Goal: Task Accomplishment & Management: Manage account settings

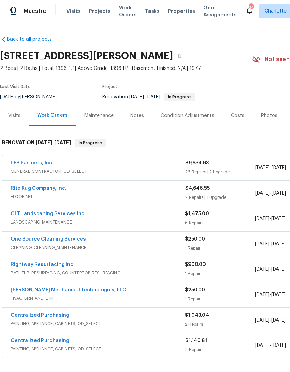
click at [99, 11] on span "Projects" at bounding box center [100, 11] width 22 height 7
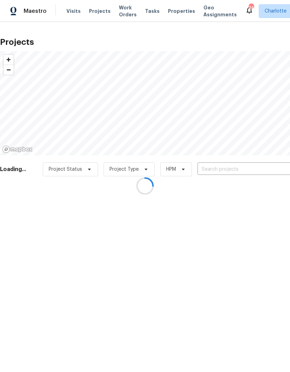
click at [247, 165] on div at bounding box center [145, 186] width 290 height 372
click at [248, 170] on div at bounding box center [145, 186] width 290 height 372
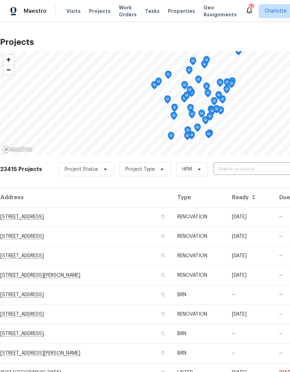
click at [260, 167] on input "text" at bounding box center [253, 169] width 80 height 11
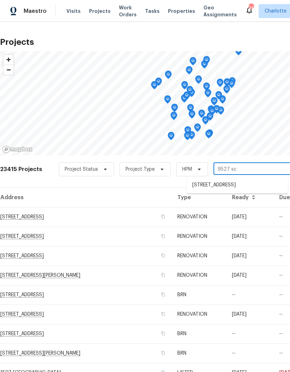
type input "9527 sco"
click at [260, 186] on li "[STREET_ADDRESS]" at bounding box center [236, 185] width 101 height 12
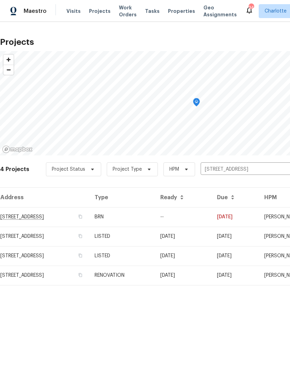
click at [89, 215] on td "[STREET_ADDRESS]" at bounding box center [44, 216] width 89 height 19
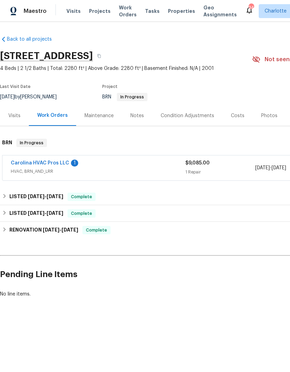
click at [68, 11] on span "Visits" at bounding box center [73, 11] width 14 height 7
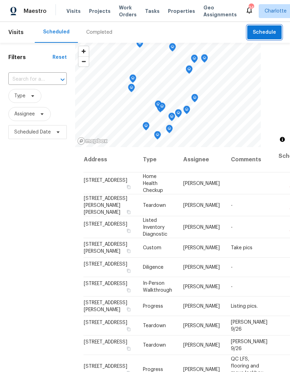
click at [273, 33] on span "Schedule" at bounding box center [263, 32] width 23 height 9
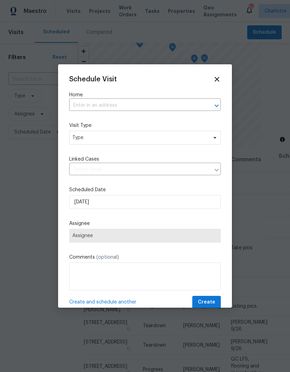
click at [217, 104] on icon "Open" at bounding box center [216, 105] width 8 height 8
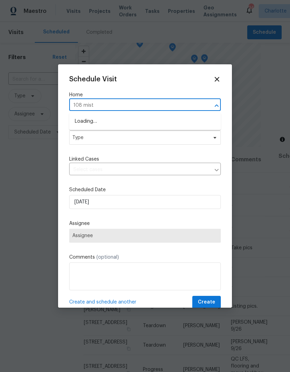
type input "108 [PERSON_NAME]"
click at [80, 122] on li "[STREET_ADDRESS][PERSON_NAME]" at bounding box center [144, 121] width 151 height 11
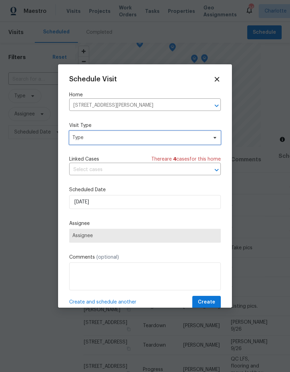
click at [77, 137] on span "Type" at bounding box center [139, 137] width 135 height 7
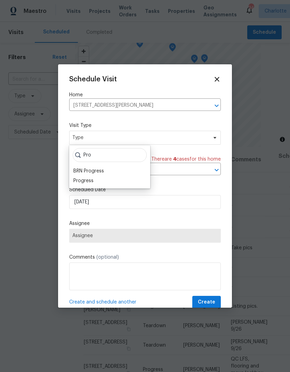
type input "Pro"
click at [75, 182] on div "Progress" at bounding box center [83, 180] width 20 height 7
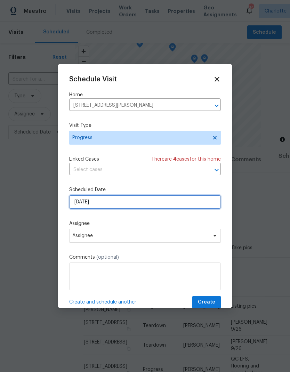
click at [75, 204] on input "[DATE]" at bounding box center [144, 202] width 151 height 14
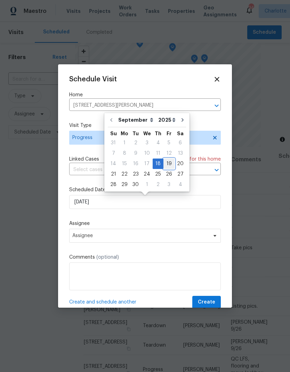
click at [169, 167] on div "19" at bounding box center [168, 164] width 11 height 10
type input "[DATE]"
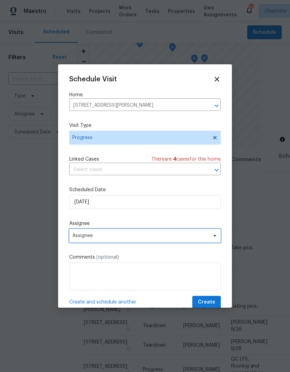
click at [193, 238] on span "Assignee" at bounding box center [140, 236] width 136 height 6
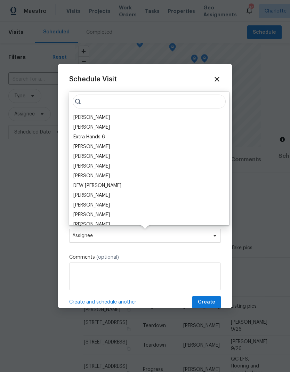
click at [80, 115] on div "[PERSON_NAME]" at bounding box center [91, 117] width 36 height 7
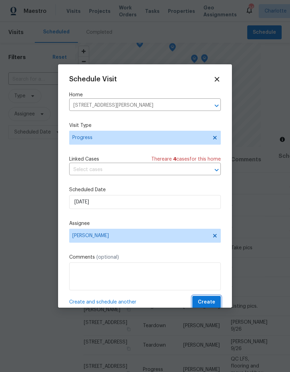
click at [215, 301] on span "Create" at bounding box center [206, 302] width 17 height 9
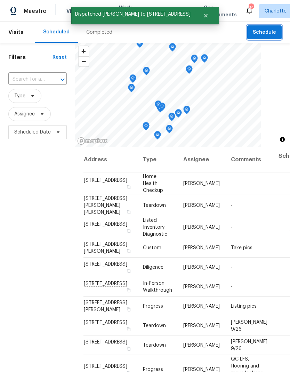
click at [274, 31] on span "Schedule" at bounding box center [263, 32] width 23 height 9
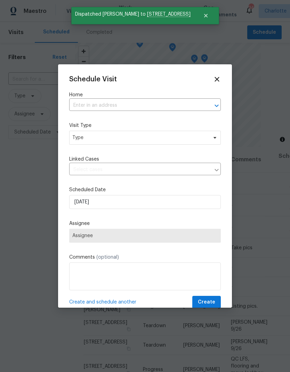
click at [198, 100] on input "text" at bounding box center [135, 105] width 132 height 11
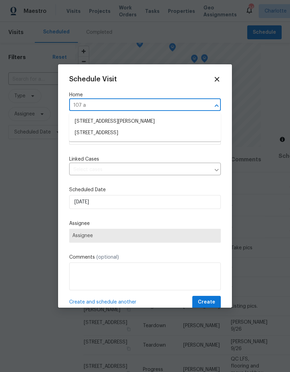
type input "107 al"
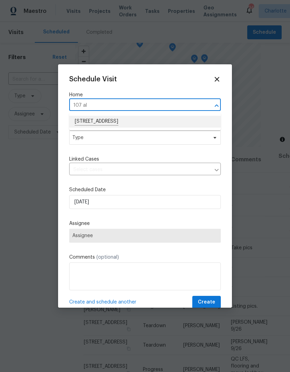
click at [143, 120] on li "[STREET_ADDRESS]" at bounding box center [144, 122] width 151 height 12
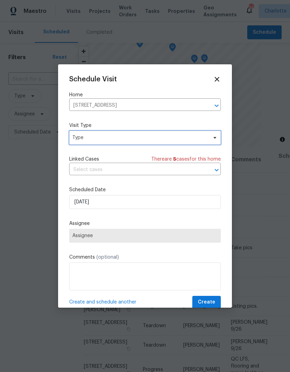
click at [215, 138] on icon at bounding box center [214, 138] width 3 height 2
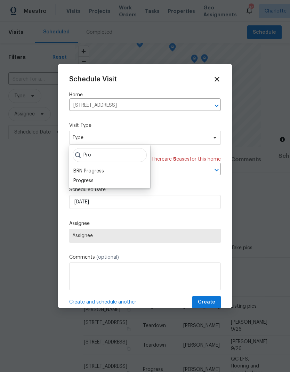
type input "Pro"
click at [78, 183] on div "Progress" at bounding box center [83, 180] width 20 height 7
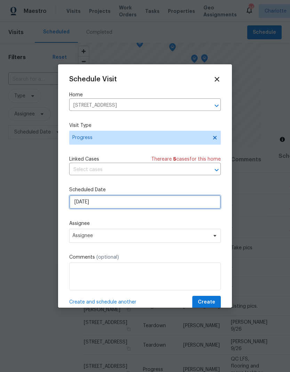
click at [74, 205] on input "[DATE]" at bounding box center [144, 202] width 151 height 14
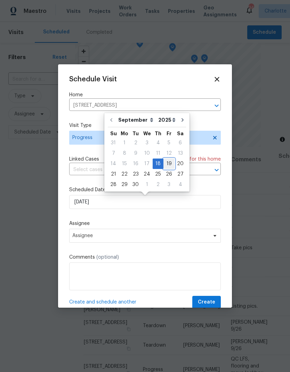
click at [164, 164] on div "19" at bounding box center [168, 164] width 11 height 10
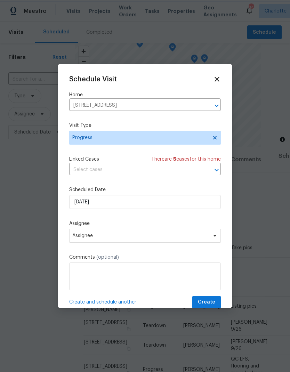
type input "[DATE]"
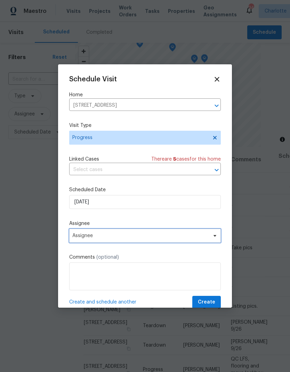
click at [77, 238] on span "Assignee" at bounding box center [140, 236] width 136 height 6
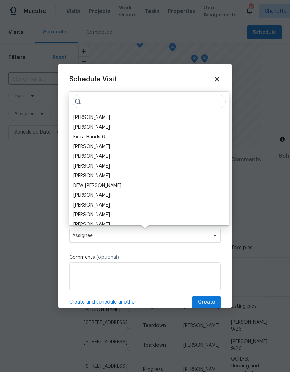
click at [81, 116] on div "[PERSON_NAME]" at bounding box center [91, 117] width 36 height 7
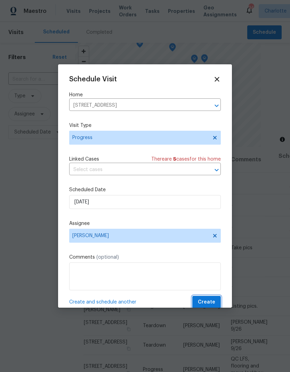
click at [216, 300] on button "Create" at bounding box center [206, 302] width 28 height 13
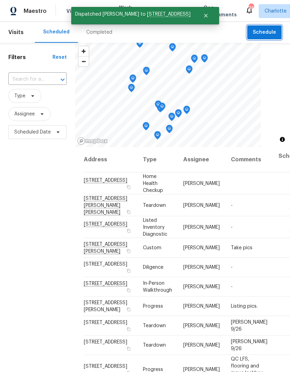
click at [267, 32] on span "Schedule" at bounding box center [263, 32] width 23 height 9
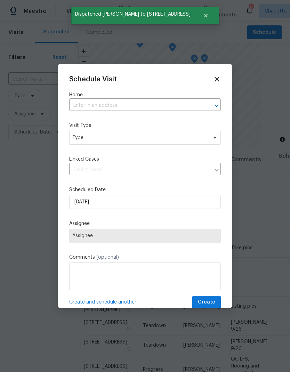
click at [207, 104] on div at bounding box center [211, 106] width 18 height 10
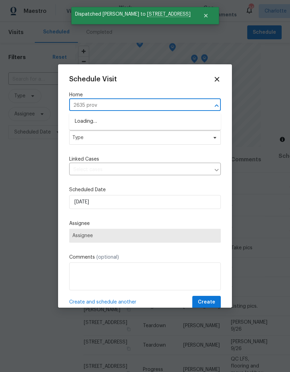
type input "2635 provi"
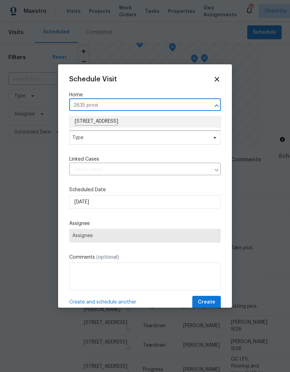
click at [83, 124] on li "[STREET_ADDRESS]" at bounding box center [144, 122] width 151 height 12
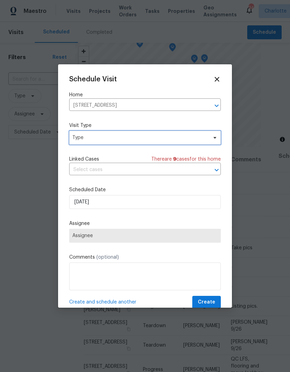
click at [78, 142] on span "Type" at bounding box center [144, 138] width 151 height 14
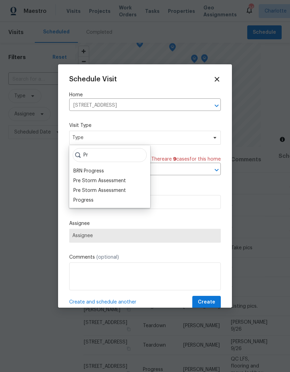
type input "Pr"
click at [78, 199] on div "Progress" at bounding box center [83, 200] width 20 height 7
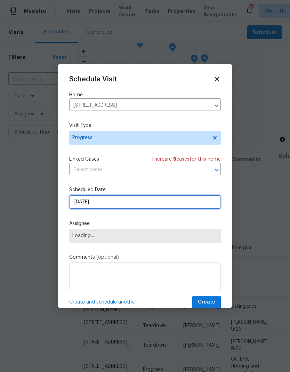
click at [74, 205] on input "[DATE]" at bounding box center [144, 202] width 151 height 14
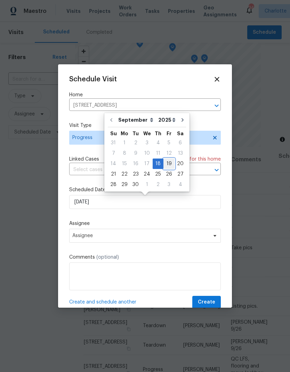
click at [163, 165] on div "19" at bounding box center [168, 164] width 11 height 10
type input "[DATE]"
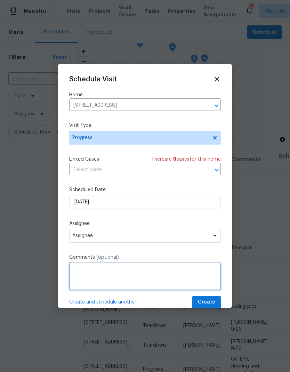
click at [80, 276] on textarea at bounding box center [144, 276] width 151 height 28
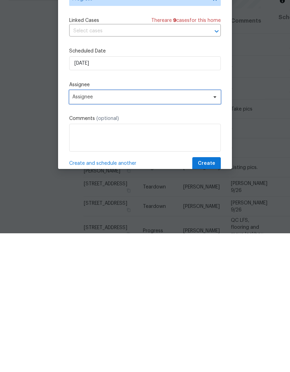
click at [212, 233] on icon at bounding box center [215, 236] width 6 height 6
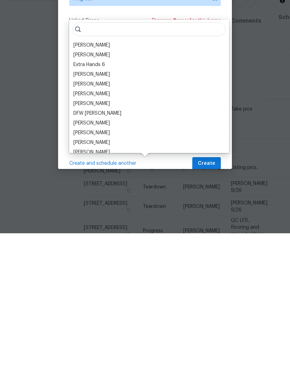
click at [78, 180] on div "[PERSON_NAME]" at bounding box center [91, 183] width 36 height 7
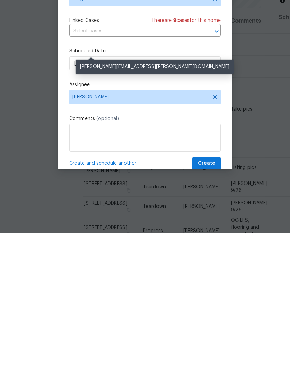
scroll to position [28, 0]
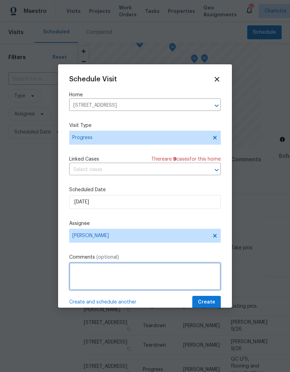
click at [76, 276] on textarea at bounding box center [144, 276] width 151 height 28
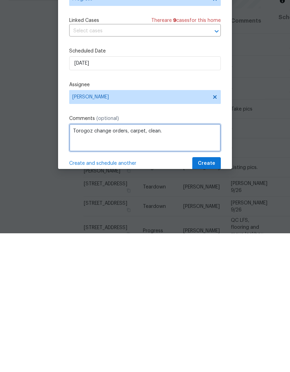
type textarea "Torogoz change orders, carpet, clean."
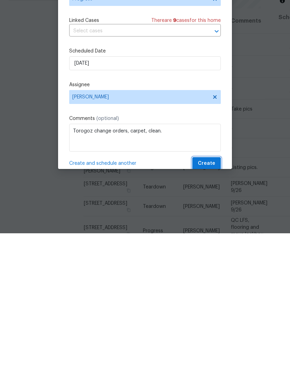
click at [211, 298] on span "Create" at bounding box center [206, 302] width 17 height 9
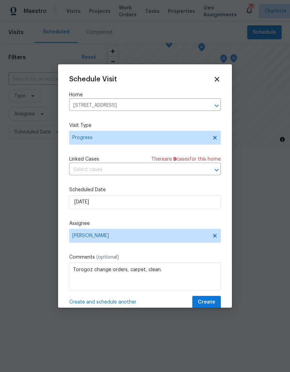
scroll to position [0, 0]
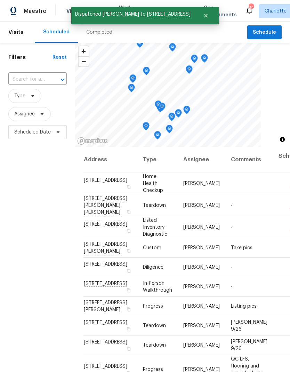
click at [19, 197] on div "Filters Reset ​ Type Assignee Scheduled Date" at bounding box center [37, 243] width 75 height 401
click at [272, 32] on span "Schedule" at bounding box center [263, 32] width 23 height 9
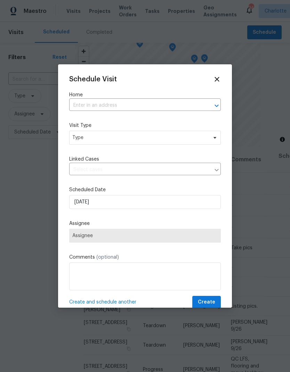
click at [216, 104] on icon "Open" at bounding box center [216, 105] width 8 height 8
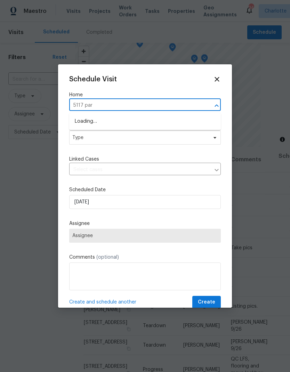
type input "5117 park"
click at [84, 121] on li "[STREET_ADDRESS]" at bounding box center [144, 122] width 151 height 12
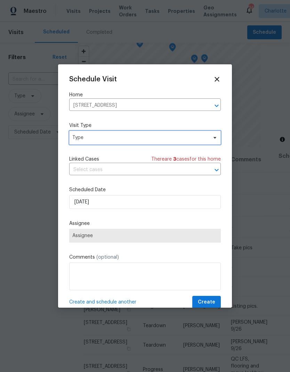
click at [75, 138] on span "Type" at bounding box center [139, 137] width 135 height 7
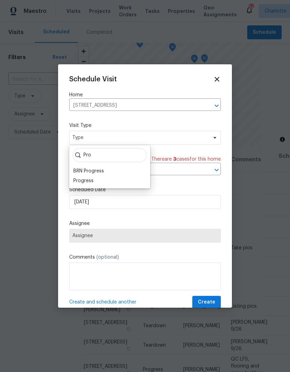
type input "Pro"
click at [77, 183] on div "Progress" at bounding box center [83, 180] width 20 height 7
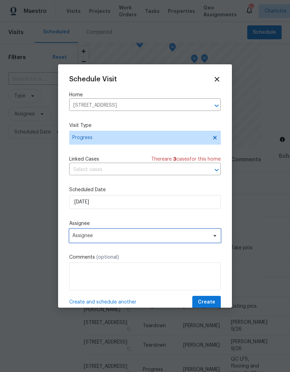
click at [75, 238] on span "Assignee" at bounding box center [140, 236] width 136 height 6
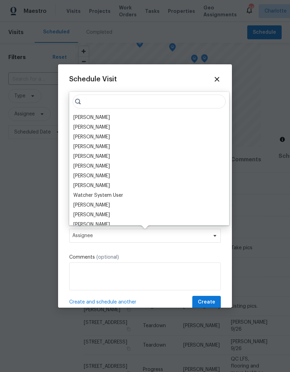
click at [79, 118] on div "[PERSON_NAME]" at bounding box center [91, 117] width 36 height 7
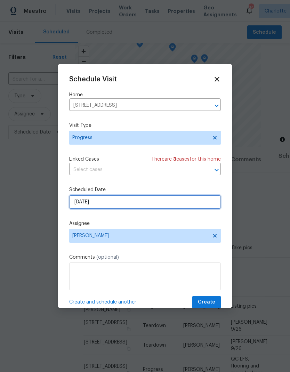
click at [80, 204] on input "[DATE]" at bounding box center [144, 202] width 151 height 14
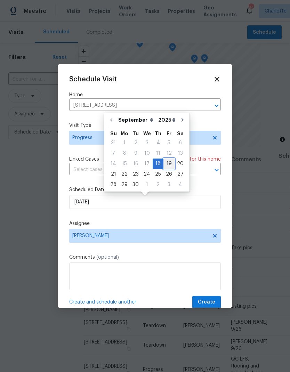
click at [163, 161] on div "19" at bounding box center [168, 164] width 11 height 10
type input "[DATE]"
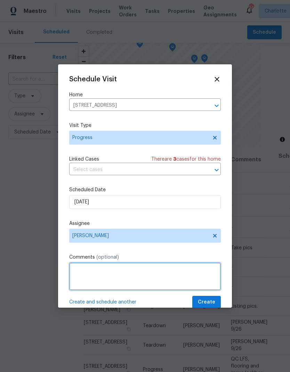
click at [78, 271] on textarea at bounding box center [144, 276] width 151 height 28
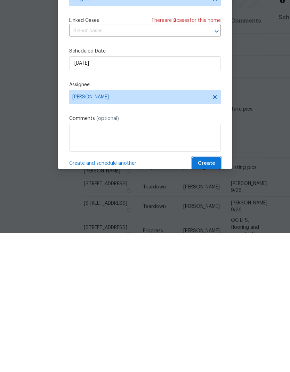
click at [210, 298] on span "Create" at bounding box center [206, 302] width 17 height 9
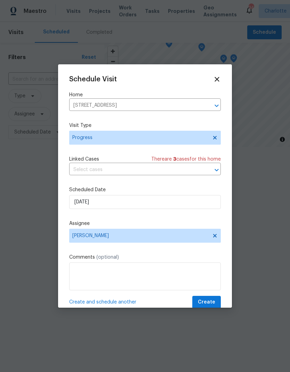
scroll to position [0, 0]
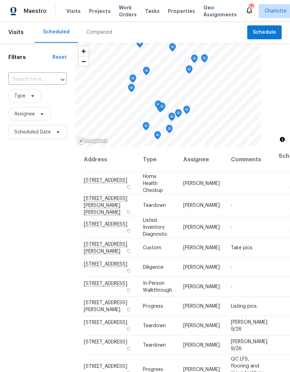
click at [14, 80] on input "text" at bounding box center [27, 79] width 39 height 11
click at [18, 82] on input "text" at bounding box center [27, 79] width 39 height 11
type input "108 [PERSON_NAME]"
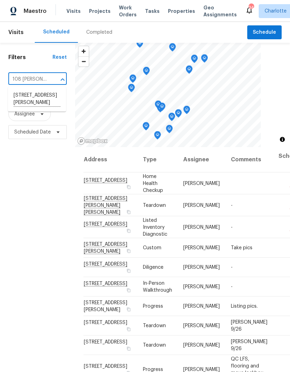
click at [22, 104] on li "[STREET_ADDRESS][PERSON_NAME]" at bounding box center [37, 99] width 58 height 19
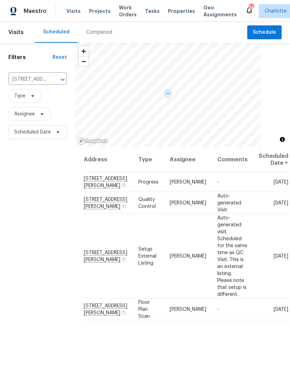
click at [0, 0] on icon at bounding box center [0, 0] width 0 height 0
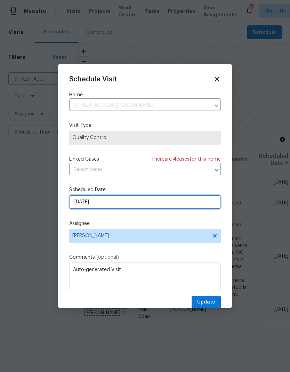
click at [192, 202] on input "[DATE]" at bounding box center [144, 202] width 151 height 14
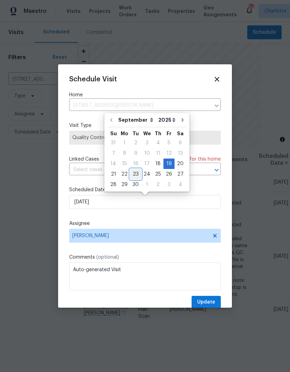
click at [135, 172] on div "23" at bounding box center [135, 174] width 11 height 10
type input "[DATE]"
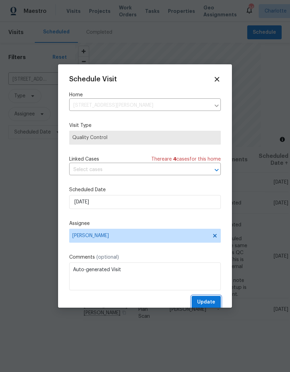
click at [207, 298] on button "Update" at bounding box center [205, 302] width 29 height 13
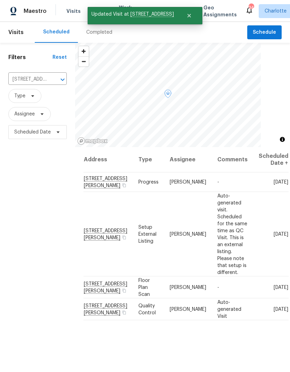
click at [0, 0] on icon at bounding box center [0, 0] width 0 height 0
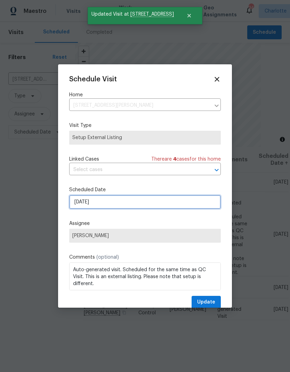
click at [173, 204] on input "[DATE]" at bounding box center [144, 202] width 151 height 14
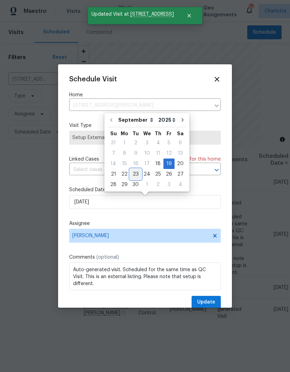
click at [137, 174] on div "23" at bounding box center [135, 174] width 11 height 10
type input "[DATE]"
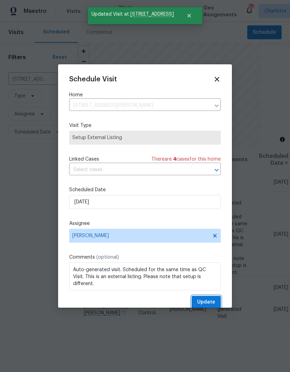
click at [210, 302] on span "Update" at bounding box center [206, 302] width 18 height 9
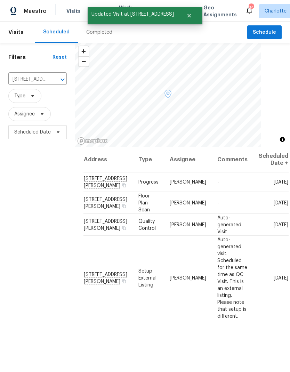
click at [0, 0] on icon at bounding box center [0, 0] width 0 height 0
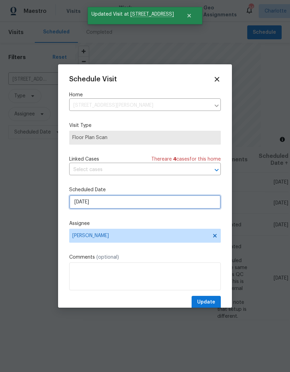
click at [177, 204] on input "[DATE]" at bounding box center [144, 202] width 151 height 14
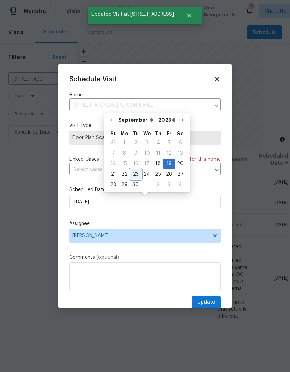
click at [139, 174] on div "23" at bounding box center [135, 174] width 11 height 10
type input "[DATE]"
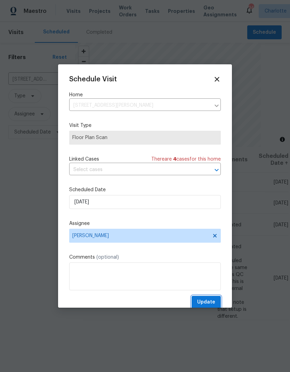
click at [209, 300] on span "Update" at bounding box center [206, 302] width 18 height 9
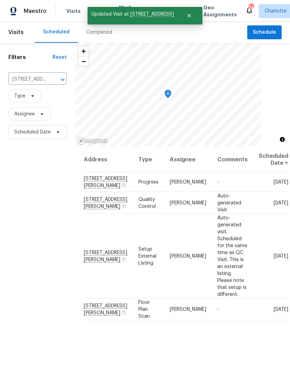
click at [24, 184] on div "Filters Reset [STREET_ADDRESS][PERSON_NAME] ​ Type Assignee Scheduled Date" at bounding box center [37, 243] width 75 height 401
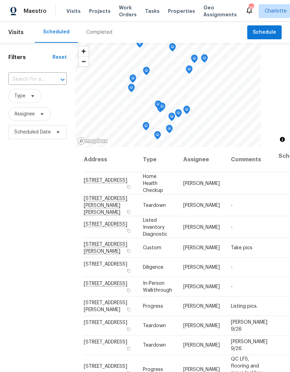
click at [42, 72] on div "​" at bounding box center [37, 79] width 58 height 15
type input "5117"
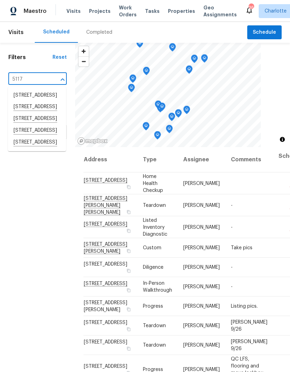
click at [48, 148] on li "[STREET_ADDRESS]" at bounding box center [37, 142] width 58 height 12
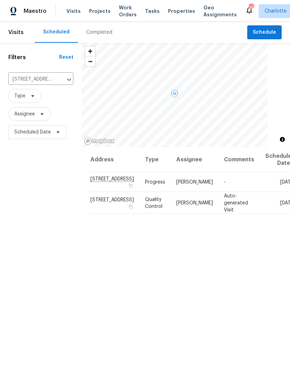
click at [0, 0] on icon at bounding box center [0, 0] width 0 height 0
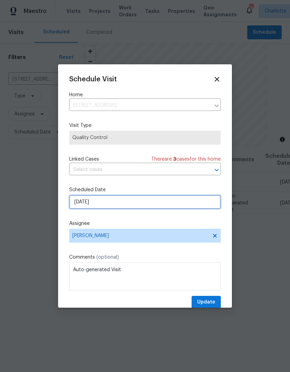
click at [184, 209] on input "9/22/2025" at bounding box center [144, 202] width 151 height 14
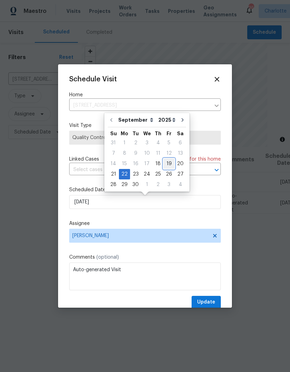
click at [166, 164] on div "19" at bounding box center [168, 164] width 11 height 10
type input "[DATE]"
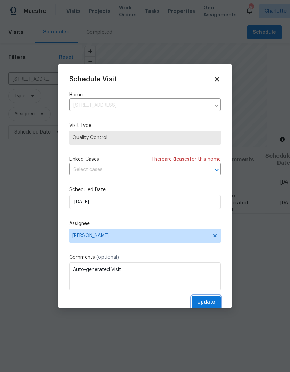
click at [208, 303] on span "Update" at bounding box center [206, 302] width 18 height 9
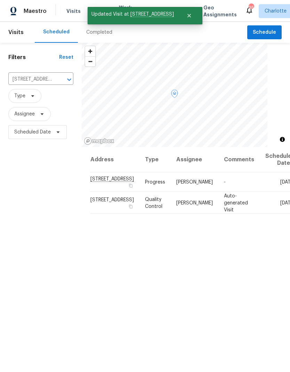
click at [0, 0] on icon at bounding box center [0, 0] width 0 height 0
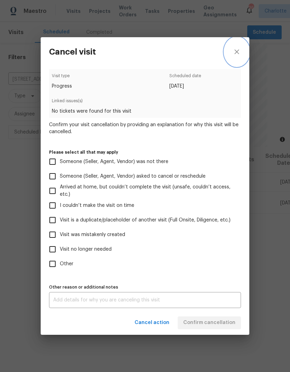
click at [236, 50] on icon "close" at bounding box center [236, 52] width 5 height 5
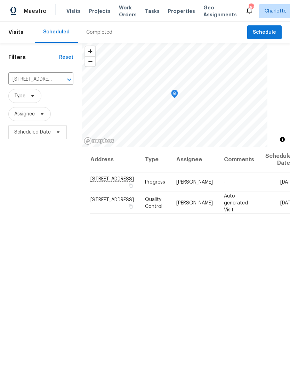
click at [94, 35] on div "Completed" at bounding box center [99, 32] width 26 height 7
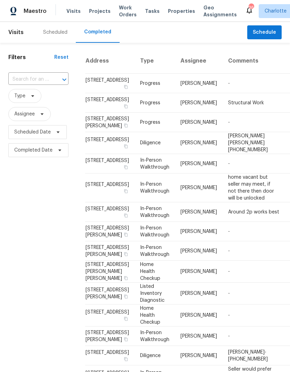
click at [23, 78] on input "text" at bounding box center [28, 79] width 41 height 11
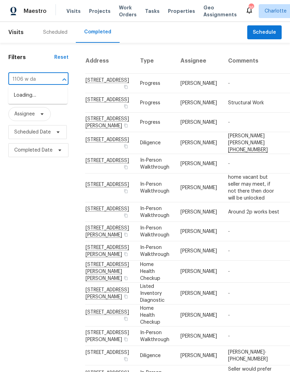
type input "1106 w dav"
click at [21, 101] on li "1106 W Davidson Ave, Gastonia, NC 28052" at bounding box center [37, 95] width 59 height 11
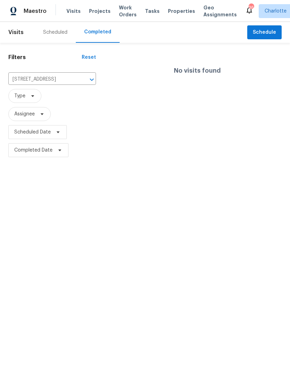
click at [56, 34] on div "Scheduled" at bounding box center [55, 32] width 24 height 7
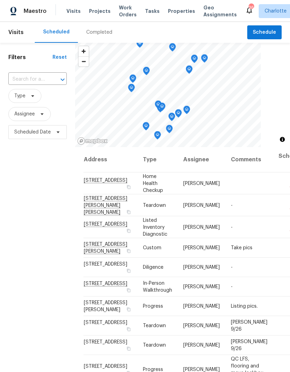
click at [92, 14] on span "Projects" at bounding box center [100, 11] width 22 height 7
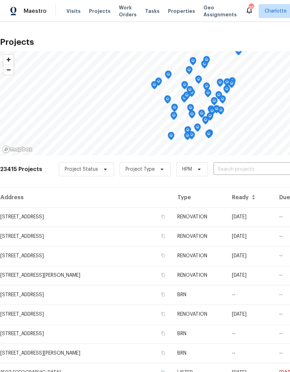
click at [259, 170] on input "text" at bounding box center [253, 169] width 80 height 11
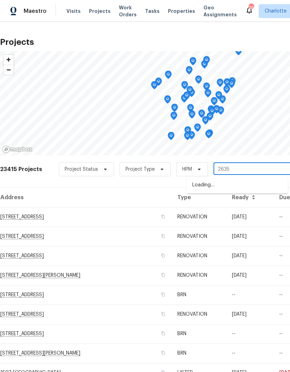
type input "2635"
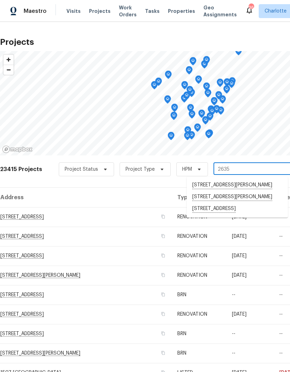
click at [233, 215] on li "[STREET_ADDRESS]" at bounding box center [236, 209] width 101 height 12
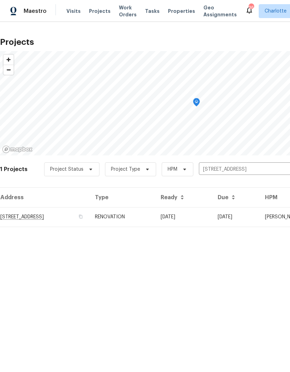
click at [21, 218] on td "[STREET_ADDRESS]" at bounding box center [44, 216] width 89 height 19
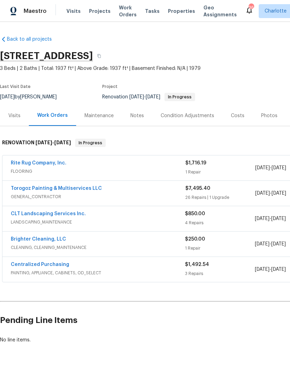
click at [15, 190] on link "Torogoz Painting & Multiservices LLC" at bounding box center [56, 188] width 91 height 5
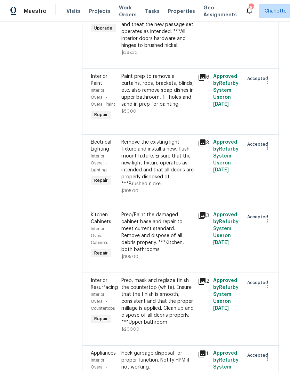
scroll to position [232, 0]
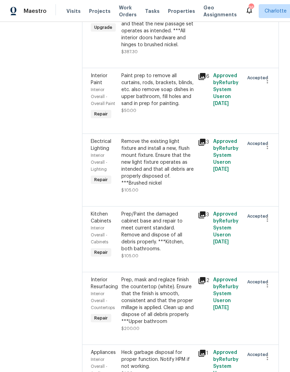
click at [190, 181] on div "Remove the existing light fixture and install a new, flush mount fixture. Ensur…" at bounding box center [157, 162] width 72 height 49
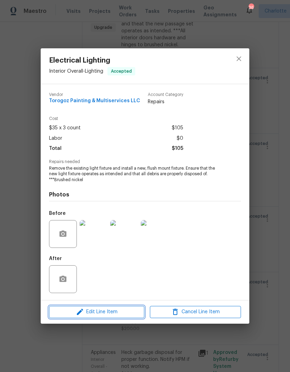
click at [124, 313] on span "Edit Line Item" at bounding box center [96, 311] width 91 height 9
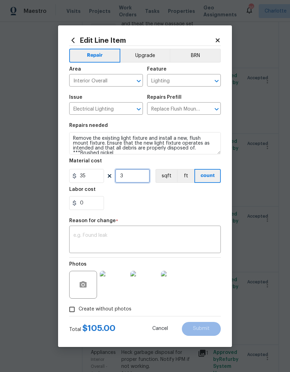
click at [137, 176] on input "3" at bounding box center [132, 176] width 35 height 14
type input "5"
click at [175, 207] on div "0" at bounding box center [144, 203] width 151 height 14
click at [171, 237] on textarea at bounding box center [144, 240] width 143 height 15
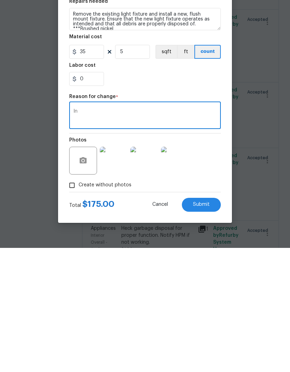
type textarea "I"
type textarea "Updated"
click at [214, 322] on button "Submit" at bounding box center [201, 329] width 39 height 14
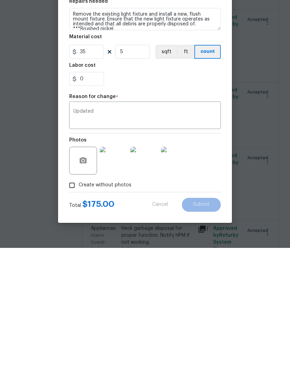
scroll to position [28, 0]
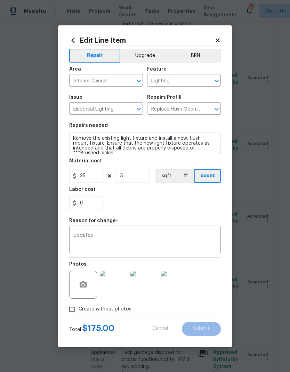
type input "3"
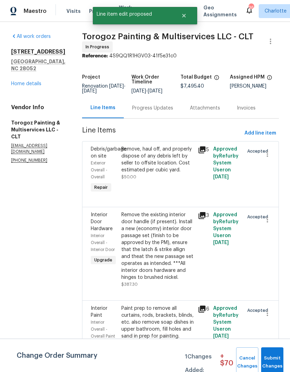
scroll to position [0, 0]
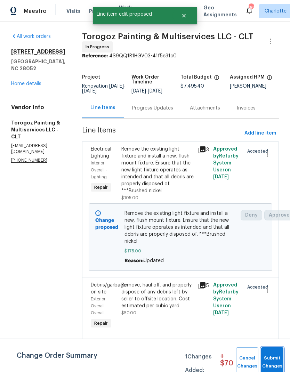
click at [272, 357] on span "Submit Changes" at bounding box center [271, 362] width 15 height 16
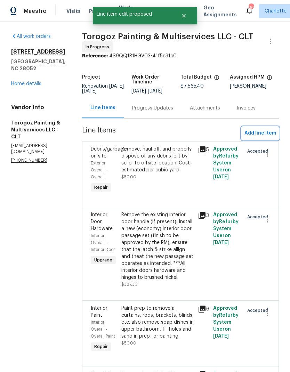
click at [259, 138] on span "Add line item" at bounding box center [260, 133] width 32 height 9
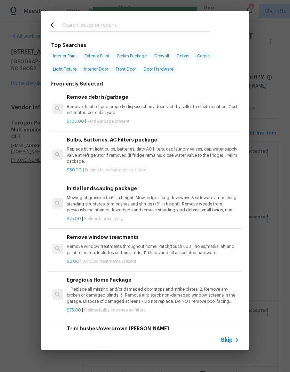
click at [125, 22] on input "text" at bounding box center [135, 26] width 147 height 10
type input "D"
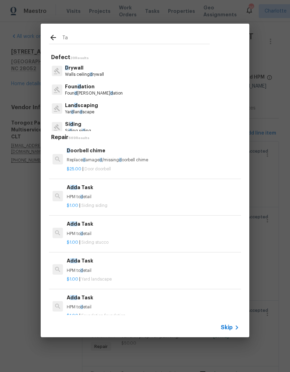
type input "Tap"
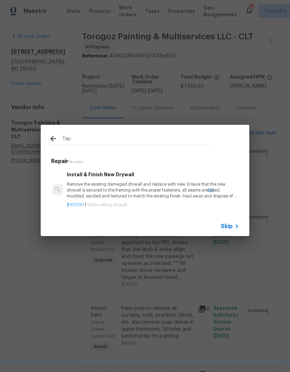
click at [75, 197] on p "Remove the existing damaged drywall and replace with new. Ensure that the new d…" at bounding box center [153, 190] width 172 height 18
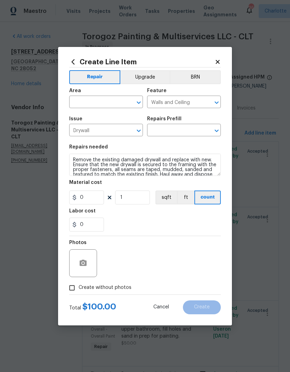
type input "Install & Finish New Drywall $100.00"
type input "100"
click at [75, 197] on div "Create Line Item Repair Upgrade BRN Area ​ Feature Walls and Ceiling ​ Issue Dr…" at bounding box center [145, 186] width 174 height 278
click at [74, 105] on input "text" at bounding box center [96, 102] width 54 height 11
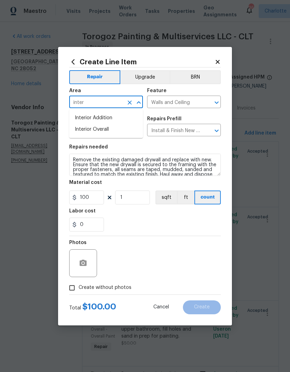
click at [109, 131] on li "Interior Overall" at bounding box center [106, 129] width 74 height 11
type input "Interior Overall"
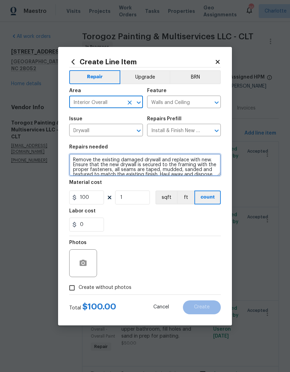
click at [82, 162] on textarea "Remove the existing damaged drywall and replace with new. Ensure that the new d…" at bounding box center [144, 164] width 151 height 22
click at [82, 161] on textarea "Remove the existing damaged drywall and replace with new. Ensure that the new d…" at bounding box center [144, 164] width 151 height 22
click at [85, 154] on textarea "Remove the existing damaged drywall and replace with new. Ensure that the new d…" at bounding box center [144, 164] width 151 height 22
click at [82, 162] on textarea "Remove the existing damaged drywall and replace with new. Ensure that the new d…" at bounding box center [144, 164] width 151 height 22
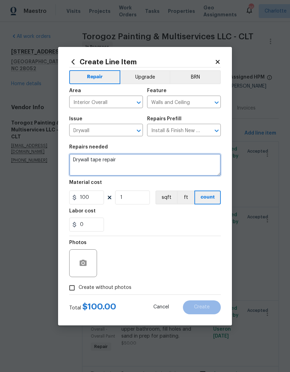
type textarea "Drywall tape repair"
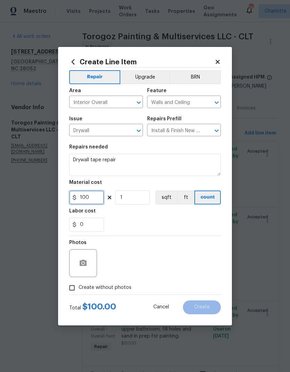
click at [89, 202] on input "100" at bounding box center [86, 197] width 35 height 14
type input "225"
click at [175, 223] on div "0" at bounding box center [144, 224] width 151 height 14
click at [72, 291] on input "Create without photos" at bounding box center [71, 287] width 13 height 13
checkbox input "true"
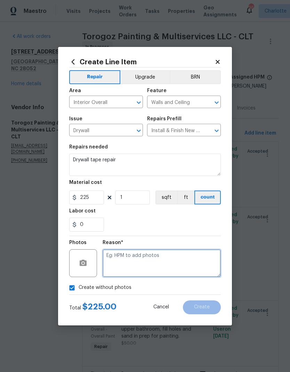
click at [187, 271] on textarea at bounding box center [161, 263] width 118 height 28
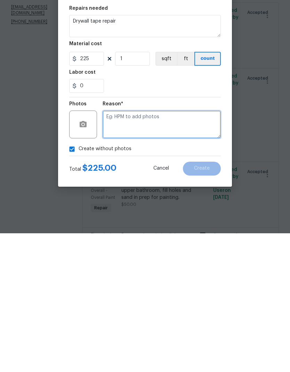
type textarea "M"
type textarea "NA"
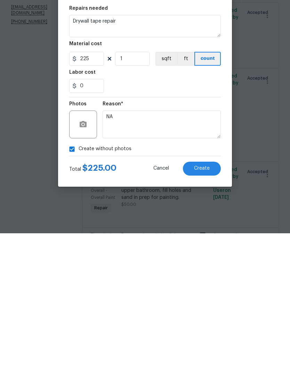
click at [210, 300] on button "Create" at bounding box center [202, 307] width 38 height 14
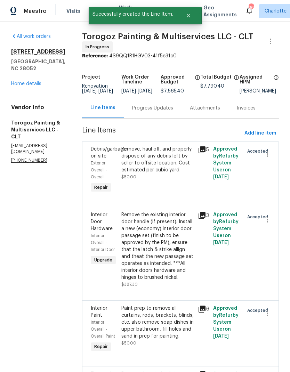
scroll to position [0, 0]
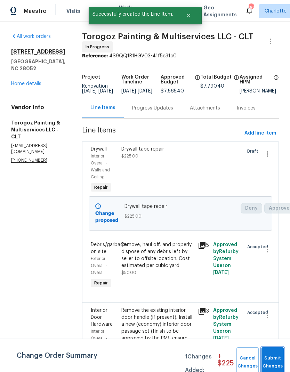
click at [280, 357] on button "Submit Changes" at bounding box center [272, 362] width 22 height 30
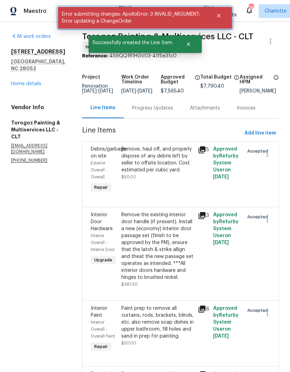
click at [219, 17] on icon "Close" at bounding box center [219, 16] width 6 height 6
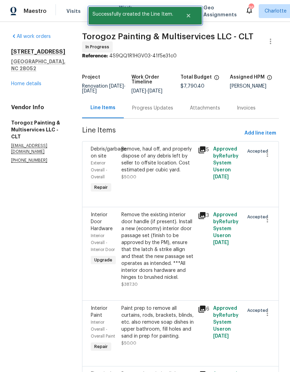
click at [189, 15] on icon "Close" at bounding box center [187, 15] width 3 height 3
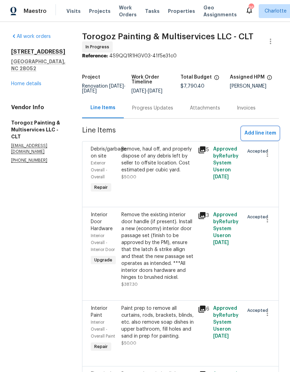
click at [255, 138] on span "Add line item" at bounding box center [260, 133] width 32 height 9
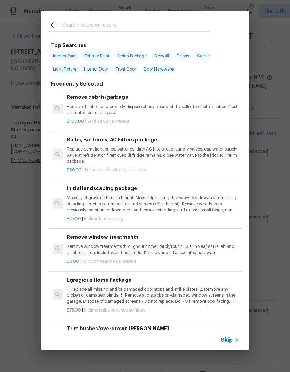
click at [128, 19] on div at bounding box center [129, 24] width 177 height 27
click at [24, 272] on div "Top Searches Interior Paint Exterior Paint Prelim Package Drywall Debris Carpet…" at bounding box center [145, 180] width 290 height 360
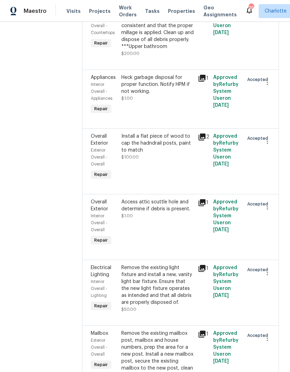
scroll to position [576, 0]
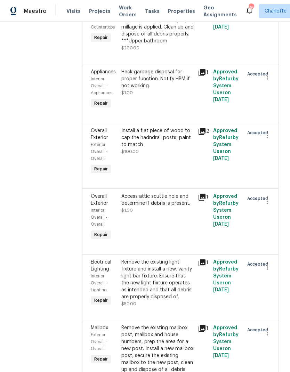
click at [177, 89] on div "Heck garbage disposal for proper function. Notify HPM if not working." at bounding box center [157, 78] width 72 height 21
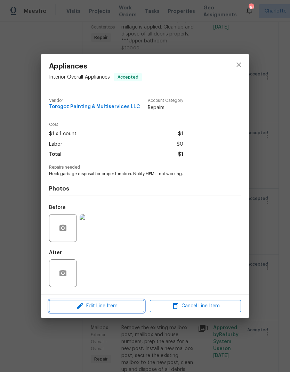
click at [122, 307] on span "Edit Line Item" at bounding box center [96, 305] width 91 height 9
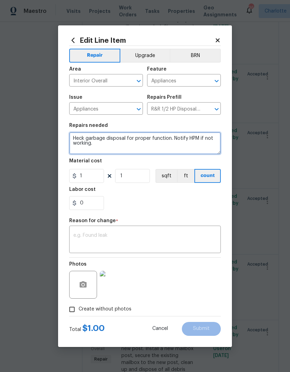
click at [80, 138] on textarea "Heck garbage disposal for proper function. Notify HPM if not working." at bounding box center [144, 143] width 151 height 22
click at [84, 137] on textarea "Heck garbage disposal for proper function. Notify HPM if not working." at bounding box center [144, 143] width 151 height 22
click at [83, 137] on textarea "Heck garbage disposal for proper function. Notify HPM if not working." at bounding box center [144, 143] width 151 height 22
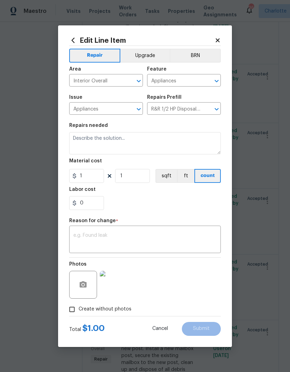
click at [191, 106] on input "R&R 1/2 HP Disposal $209.00" at bounding box center [174, 109] width 54 height 11
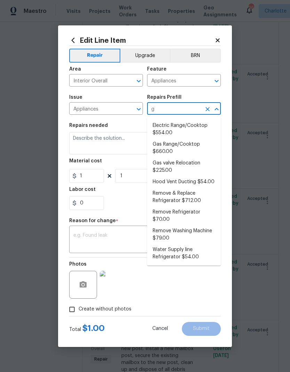
scroll to position [0, 0]
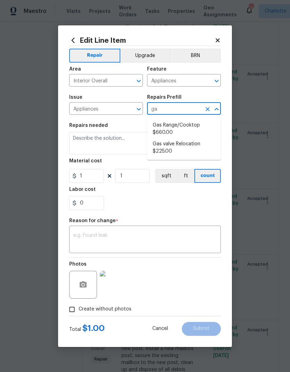
type input "g"
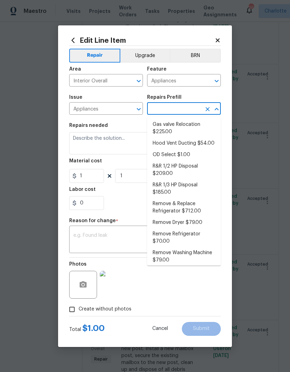
scroll to position [99, 0]
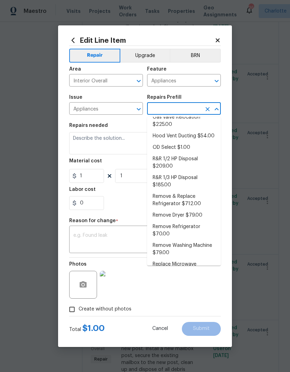
click at [182, 157] on li "R&R 1/2 HP Disposal $209.00" at bounding box center [184, 162] width 74 height 19
type input "R&R 1/2 HP Disposal $209.00"
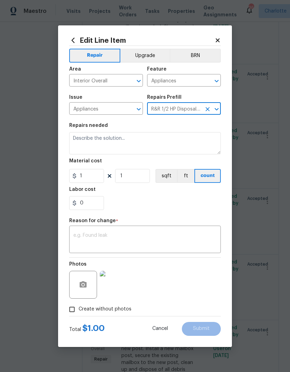
type textarea "Remove and replace the existing garbage disposal with a new 1/2 HP garbage disp…"
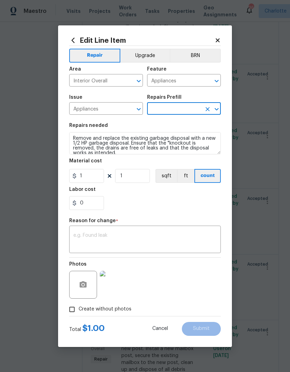
type input "R&R 1/2 HP Disposal $209.00"
type input "209"
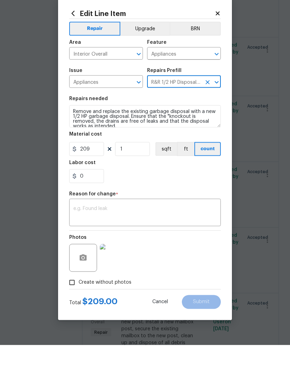
click at [164, 233] on textarea at bounding box center [144, 240] width 143 height 15
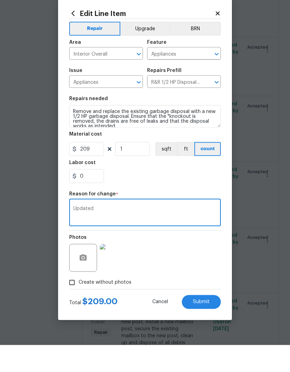
type textarea "Updated"
click at [186, 196] on div "0" at bounding box center [144, 203] width 151 height 14
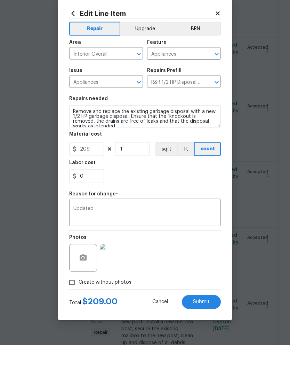
scroll to position [27, 0]
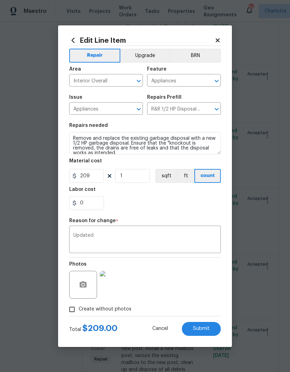
click at [206, 331] on span "Submit" at bounding box center [201, 328] width 17 height 5
type textarea "Heck garbage disposal for proper function. Notify HPM if not working."
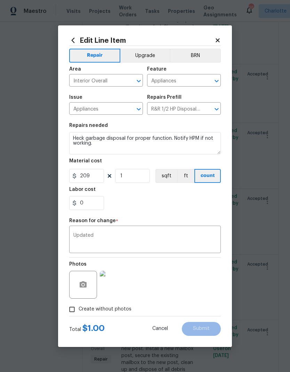
type input "1"
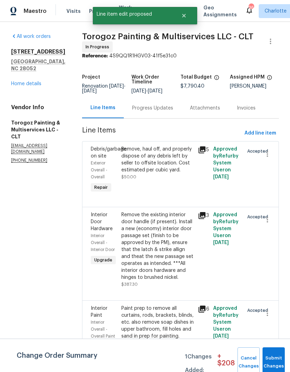
scroll to position [0, 0]
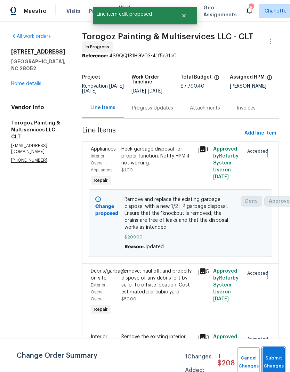
click at [270, 358] on button "Submit Changes" at bounding box center [273, 362] width 22 height 30
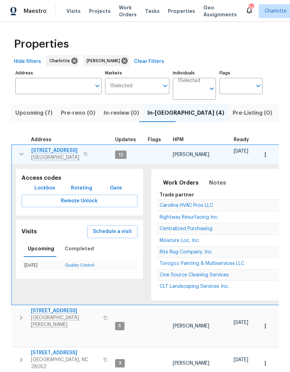
click at [20, 155] on icon "button" at bounding box center [21, 154] width 8 height 8
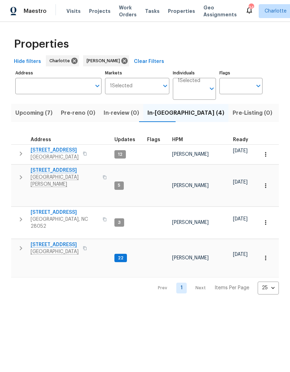
click at [21, 173] on icon "button" at bounding box center [21, 177] width 8 height 8
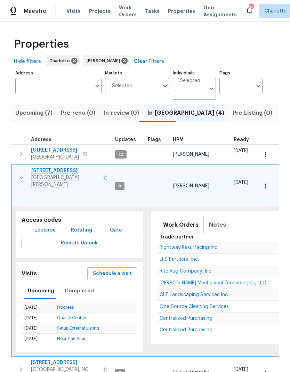
click at [221, 217] on button "Notes" at bounding box center [217, 224] width 25 height 17
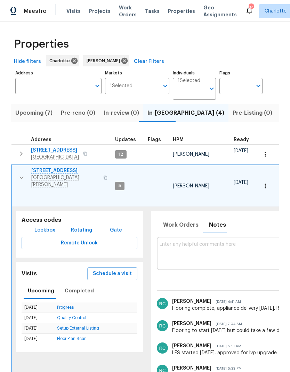
click at [17, 173] on icon "button" at bounding box center [21, 177] width 8 height 8
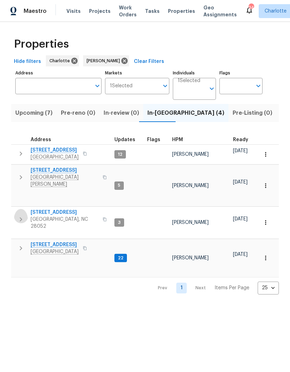
click at [18, 215] on icon "button" at bounding box center [21, 219] width 8 height 8
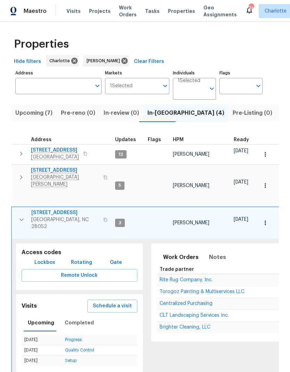
click at [21, 215] on icon "button" at bounding box center [21, 219] width 8 height 8
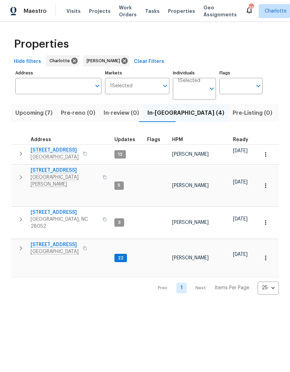
click at [21, 244] on icon "button" at bounding box center [21, 248] width 8 height 8
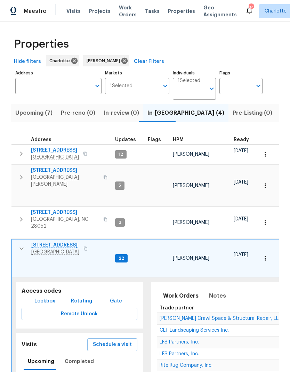
click at [19, 215] on icon "button" at bounding box center [21, 219] width 8 height 8
